Goal: Task Accomplishment & Management: Manage account settings

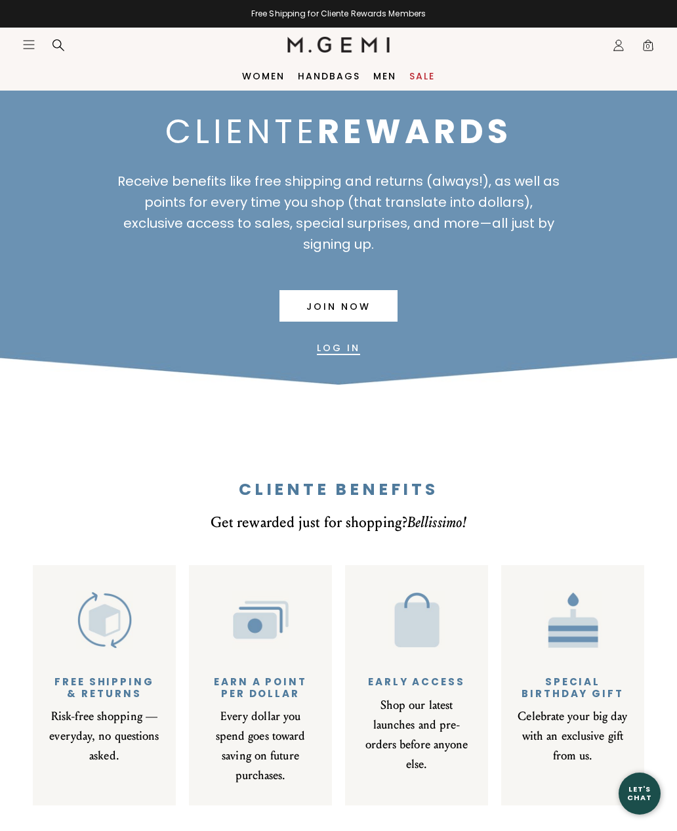
click at [110, 643] on img at bounding box center [104, 619] width 57 height 57
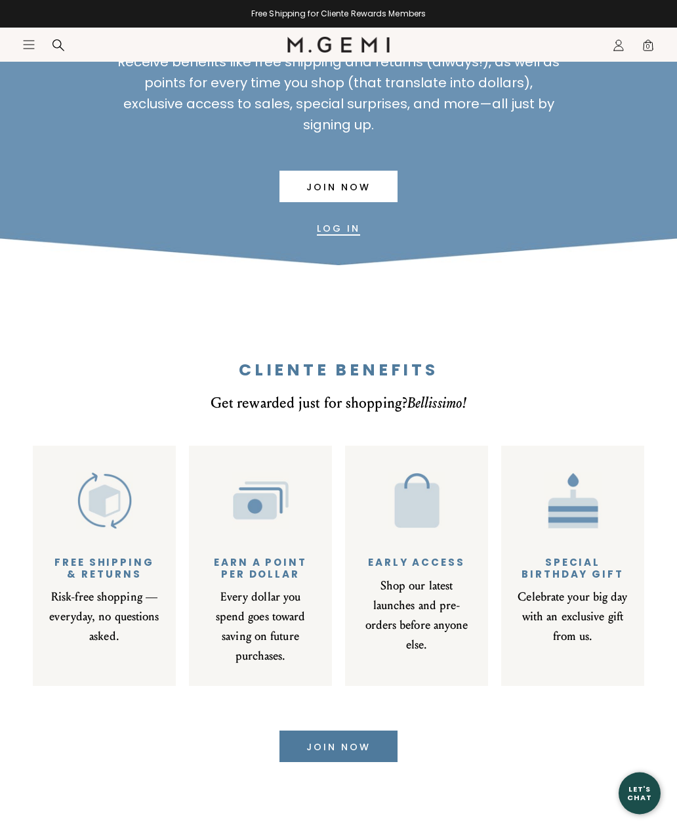
scroll to position [119, 0]
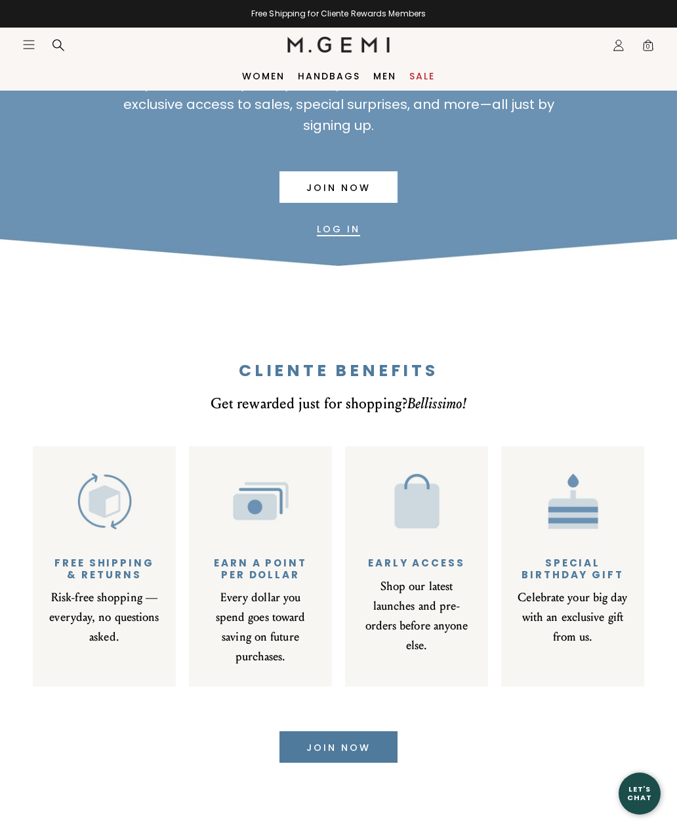
click at [109, 614] on div "Risk-free shopping —everyday, no questions asked." at bounding box center [104, 617] width 110 height 59
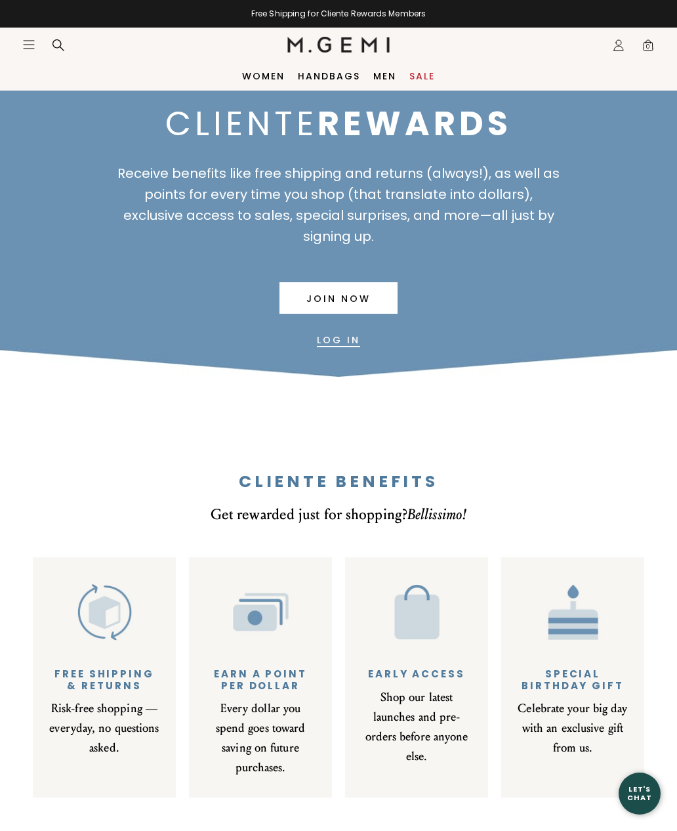
scroll to position [0, 0]
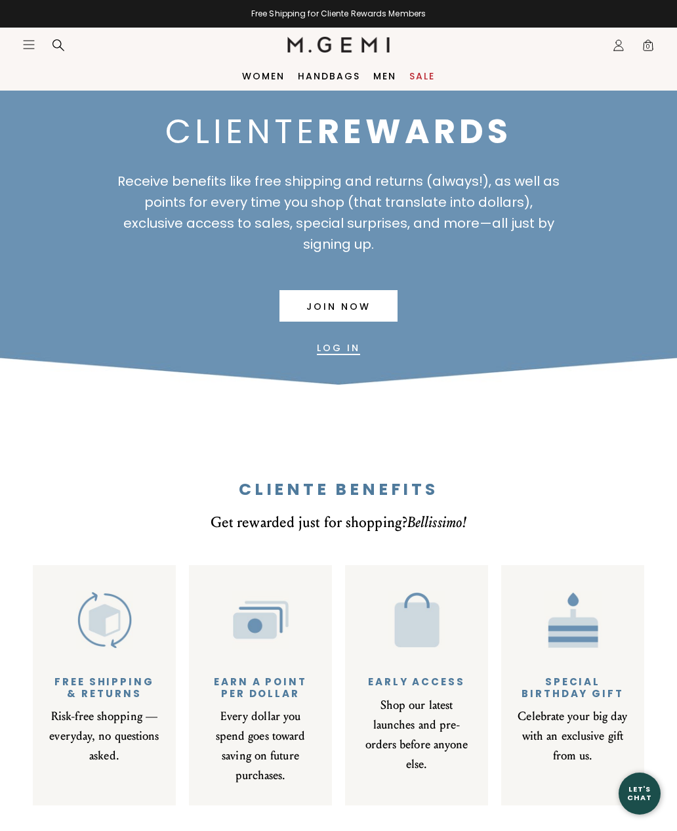
click at [86, 628] on img at bounding box center [104, 619] width 57 height 57
click at [338, 358] on link "Log In" at bounding box center [338, 348] width 43 height 32
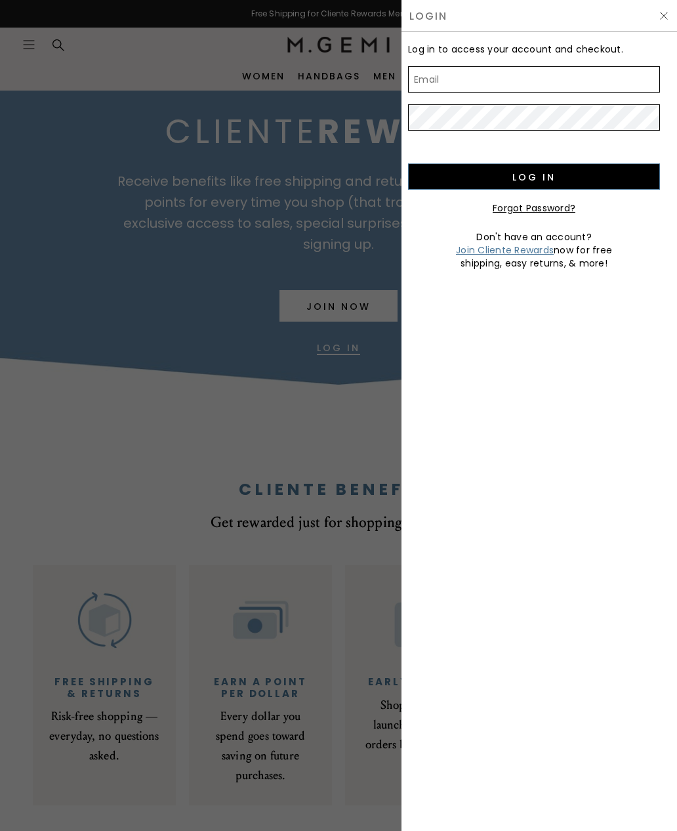
click at [482, 84] on input "Email" at bounding box center [534, 79] width 252 height 26
click at [561, 428] on div "Log in to access your account and checkout. Email Password Log in Forgot Passwo…" at bounding box center [540, 431] width 276 height 799
click at [177, 222] on div at bounding box center [338, 415] width 677 height 831
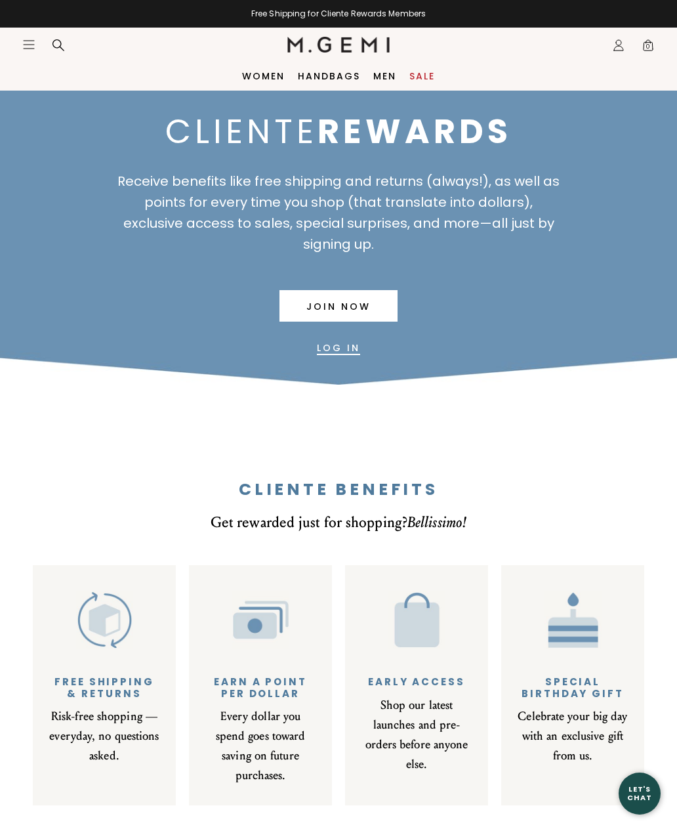
click at [357, 307] on link "Join Now" at bounding box center [339, 306] width 118 height 32
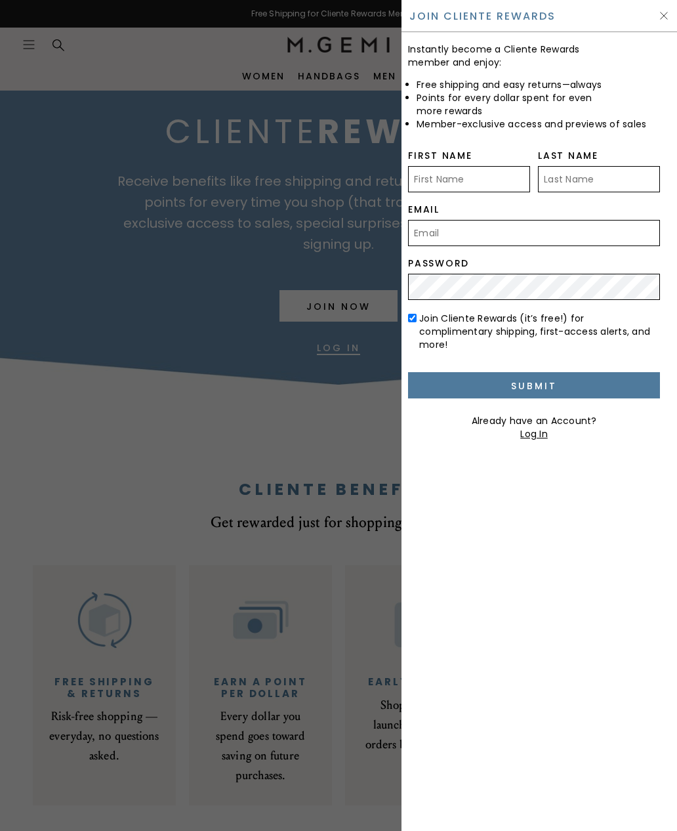
click at [490, 180] on input "First Name" at bounding box center [469, 179] width 122 height 26
type input "James"
type input "Gustafson"
type input "jgustafson46@icloud.com"
click at [548, 379] on input "Submit" at bounding box center [534, 385] width 252 height 26
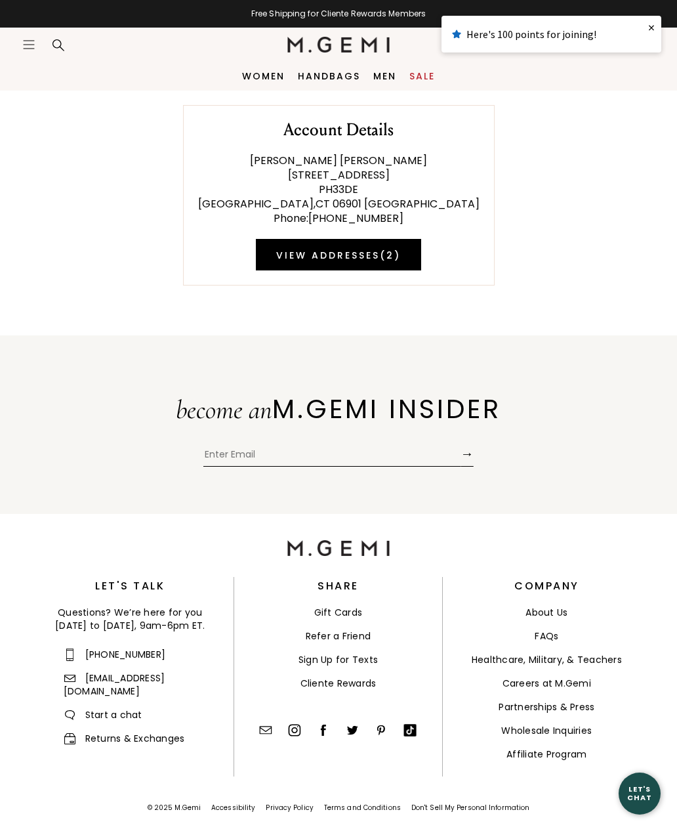
click at [343, 255] on link "View Addresses ( 2 )" at bounding box center [338, 255] width 165 height 32
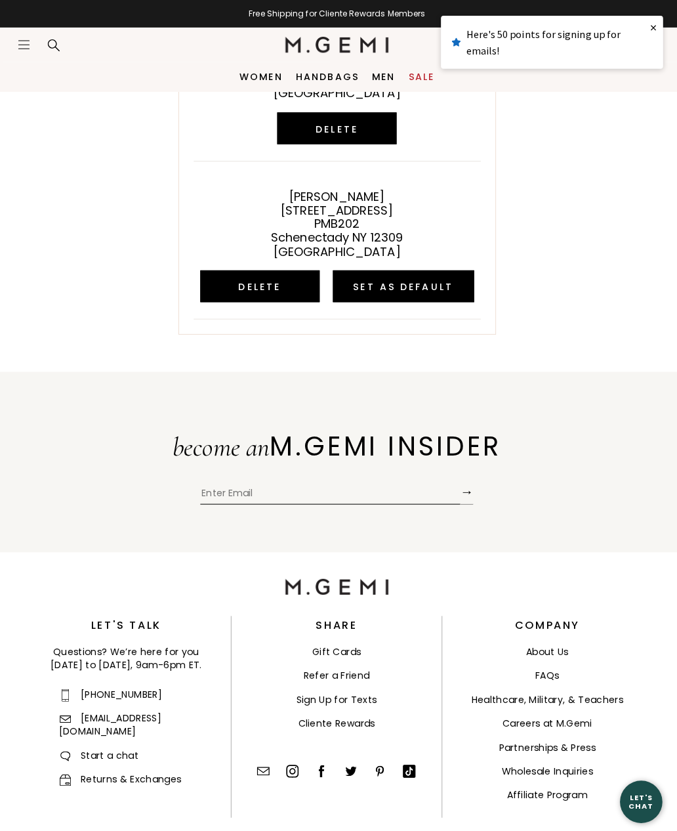
scroll to position [211, 0]
click at [152, 764] on link "Returns & Exchanges" at bounding box center [124, 770] width 121 height 13
